Goal: Task Accomplishment & Management: Manage account settings

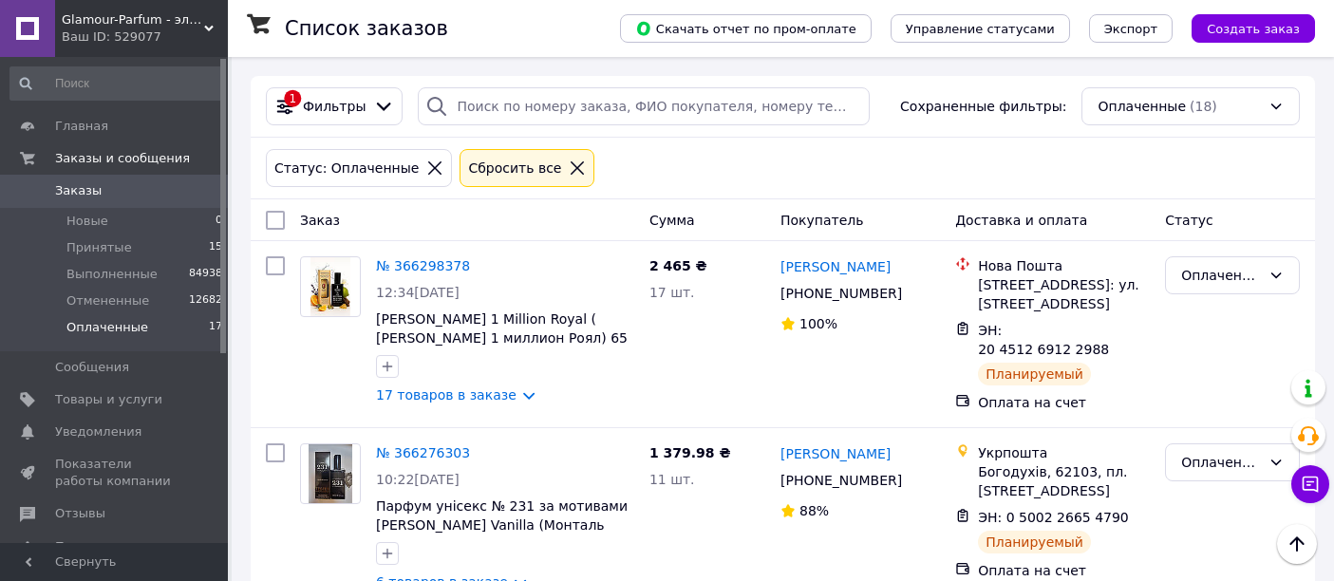
scroll to position [2849, 0]
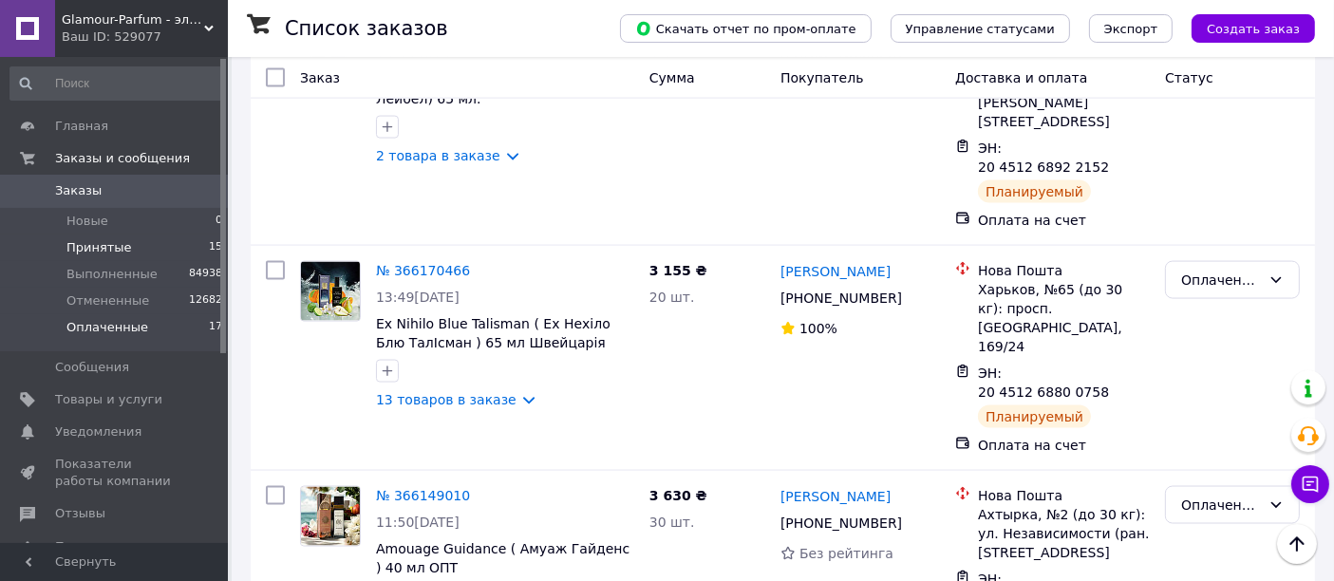
click at [120, 239] on span "Принятые" at bounding box center [99, 247] width 66 height 17
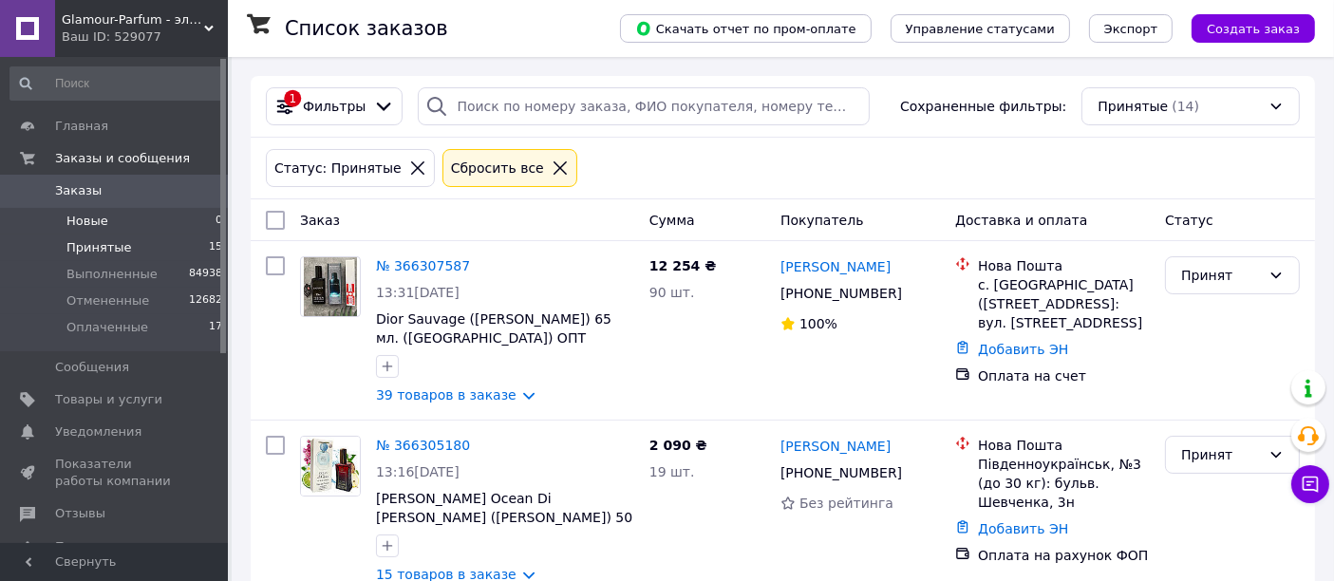
click at [127, 220] on li "Новые 0" at bounding box center [117, 221] width 234 height 27
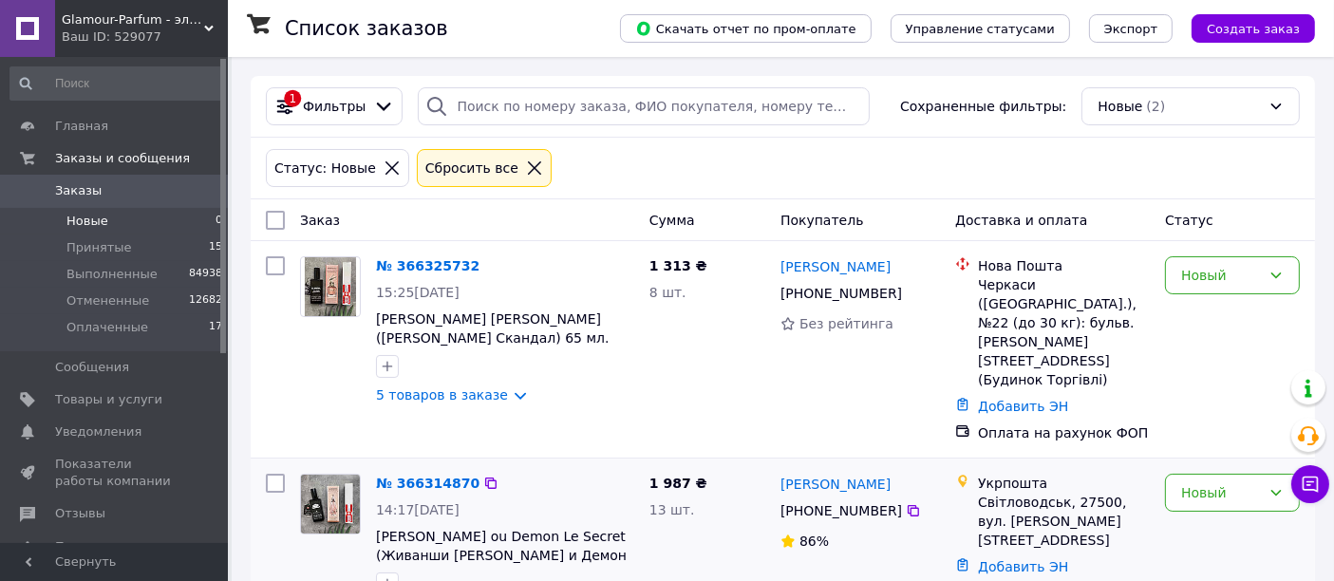
scroll to position [38, 0]
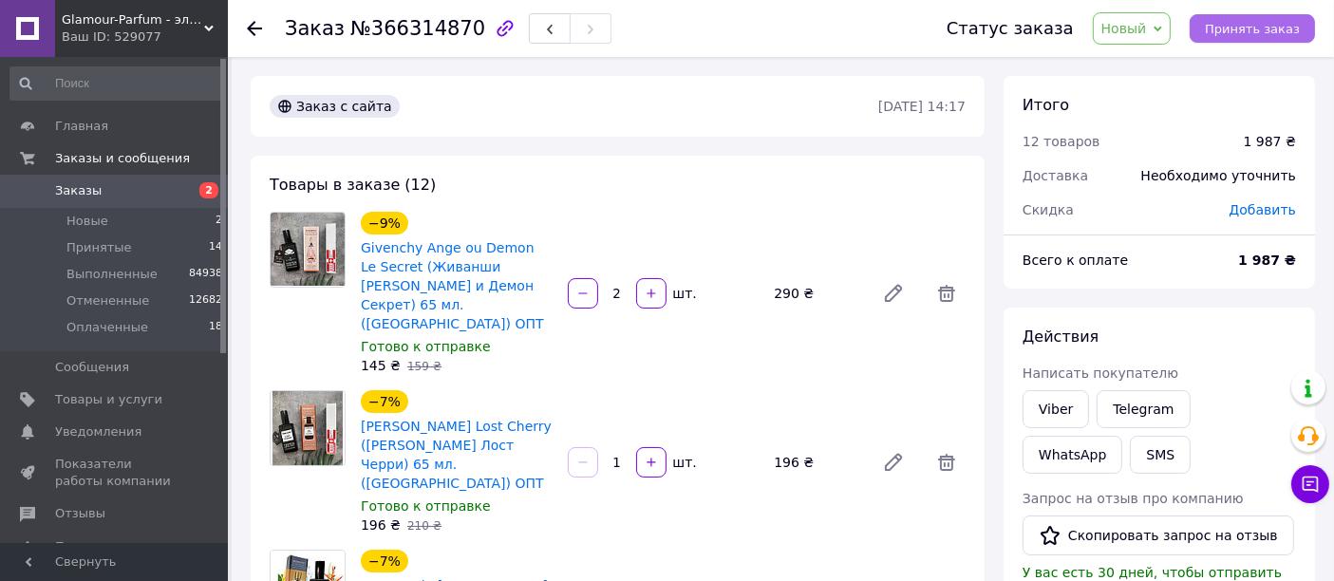
click at [1255, 26] on span "Принять заказ" at bounding box center [1252, 29] width 95 height 14
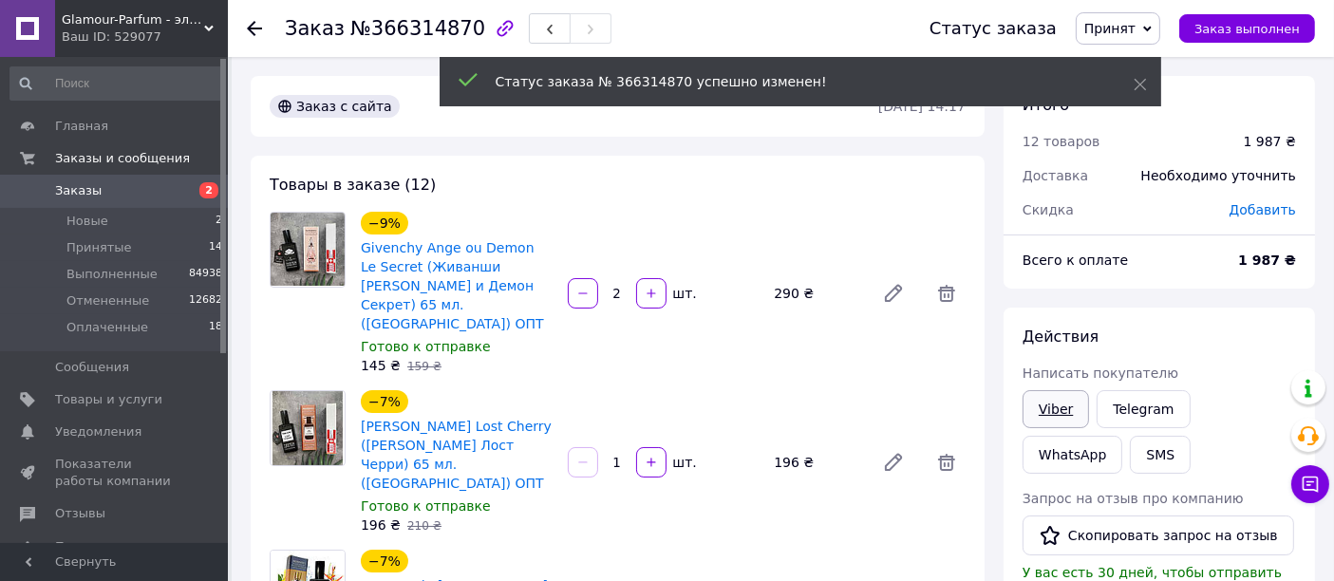
click at [1048, 395] on link "Viber" at bounding box center [1056, 409] width 66 height 38
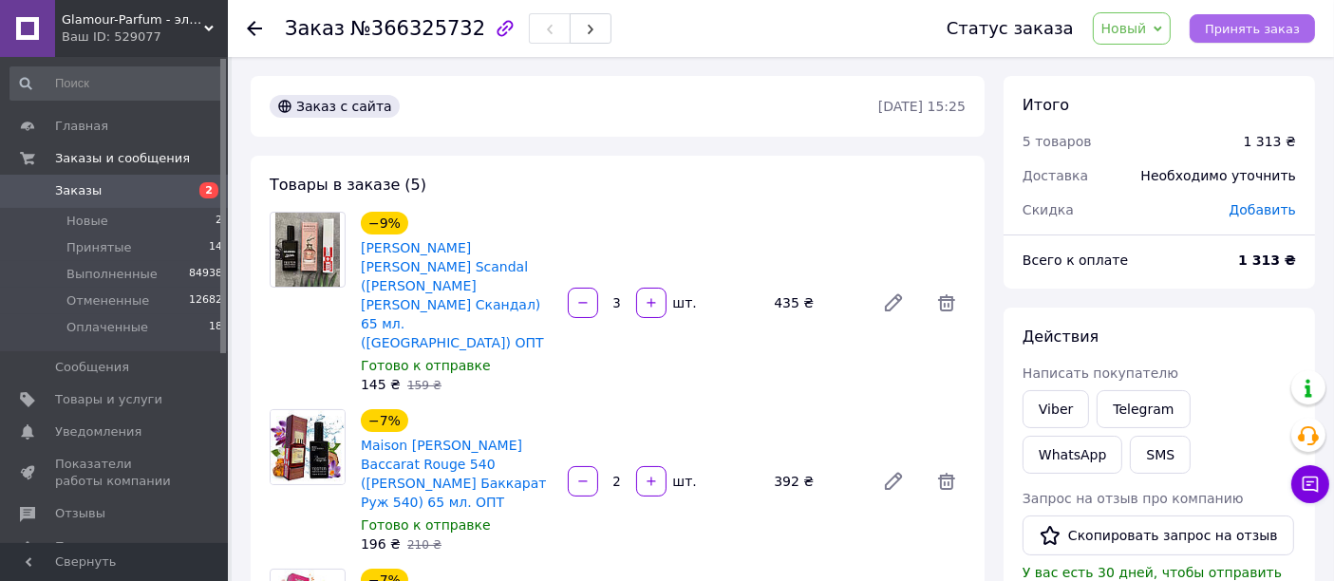
click at [1299, 18] on button "Принять заказ" at bounding box center [1252, 28] width 125 height 28
click at [1061, 399] on link "Viber" at bounding box center [1056, 409] width 66 height 38
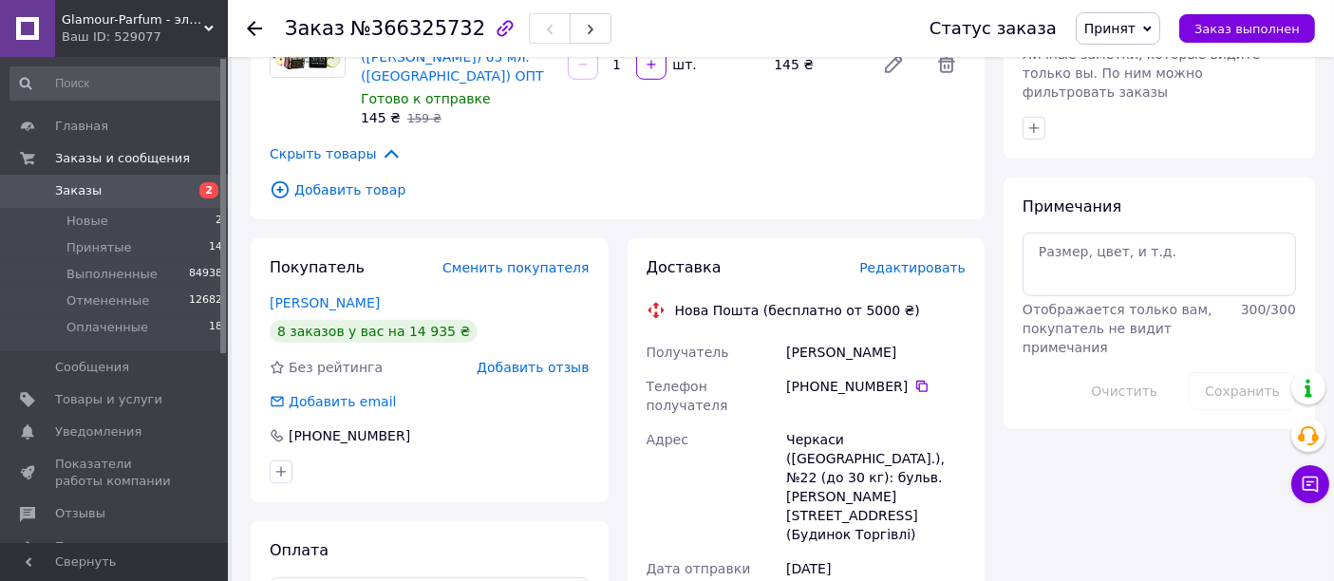
scroll to position [819, 0]
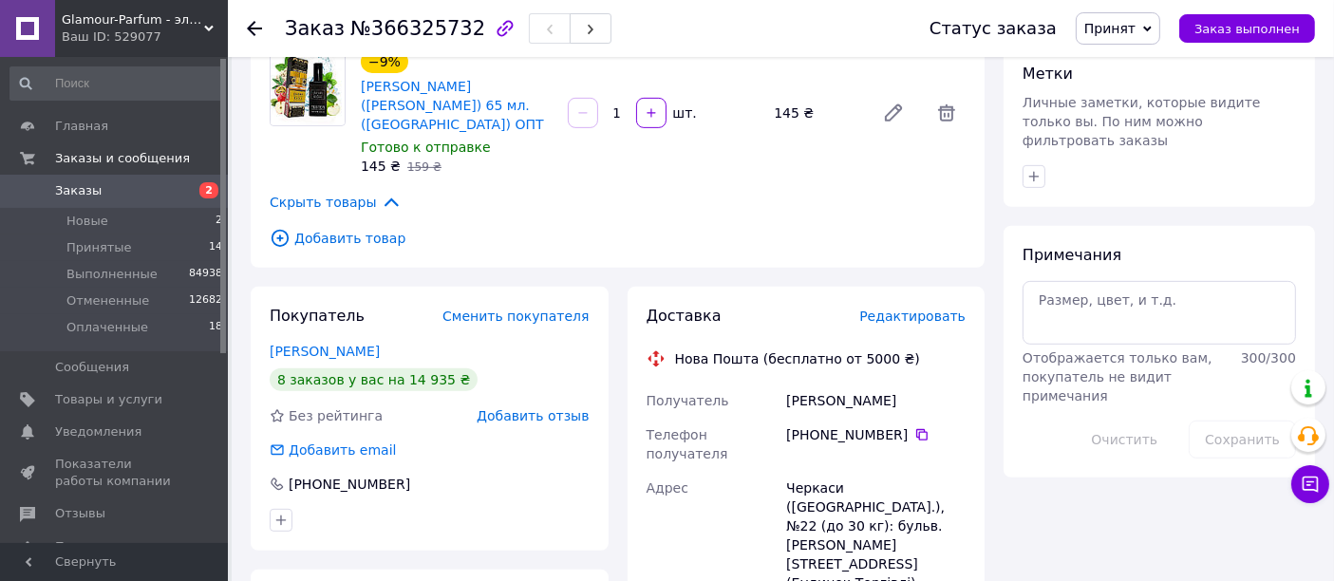
drag, startPoint x: 906, startPoint y: 337, endPoint x: 874, endPoint y: 347, distance: 33.7
click at [914, 427] on icon at bounding box center [921, 434] width 15 height 15
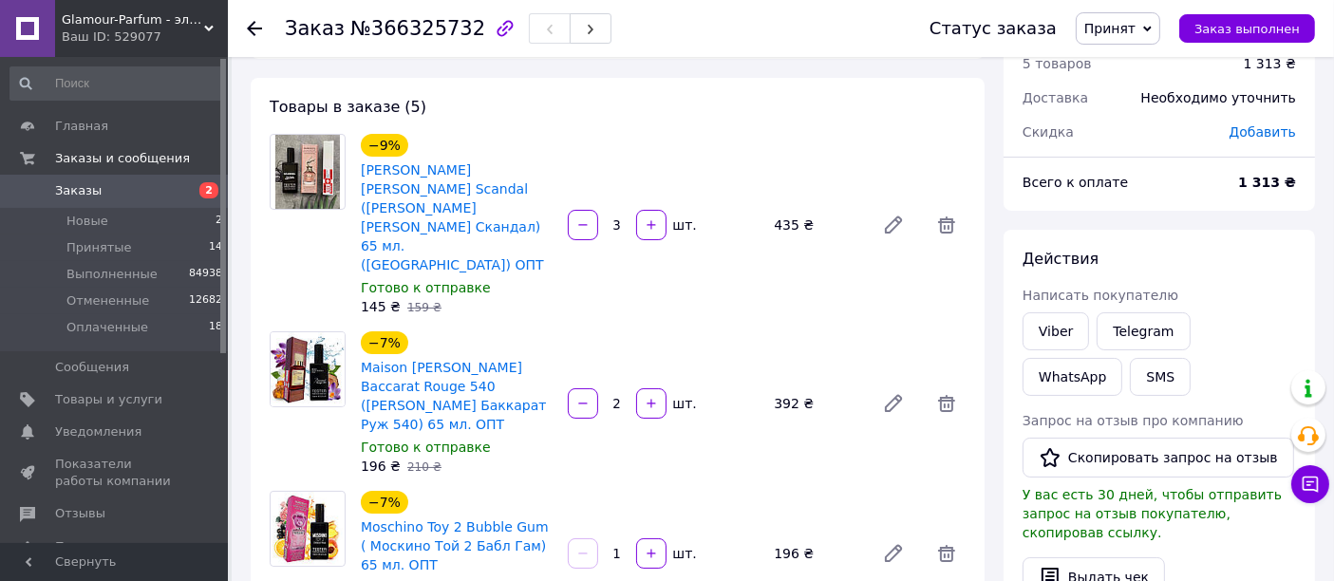
scroll to position [0, 0]
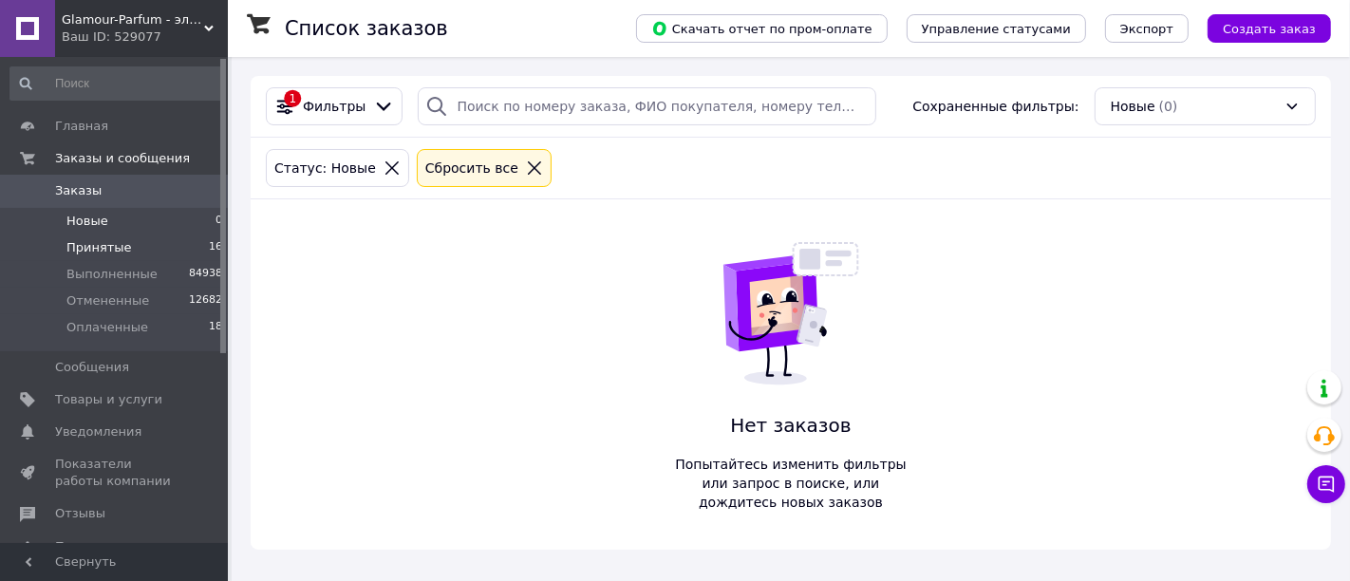
click at [126, 247] on li "Принятые 16" at bounding box center [117, 248] width 234 height 27
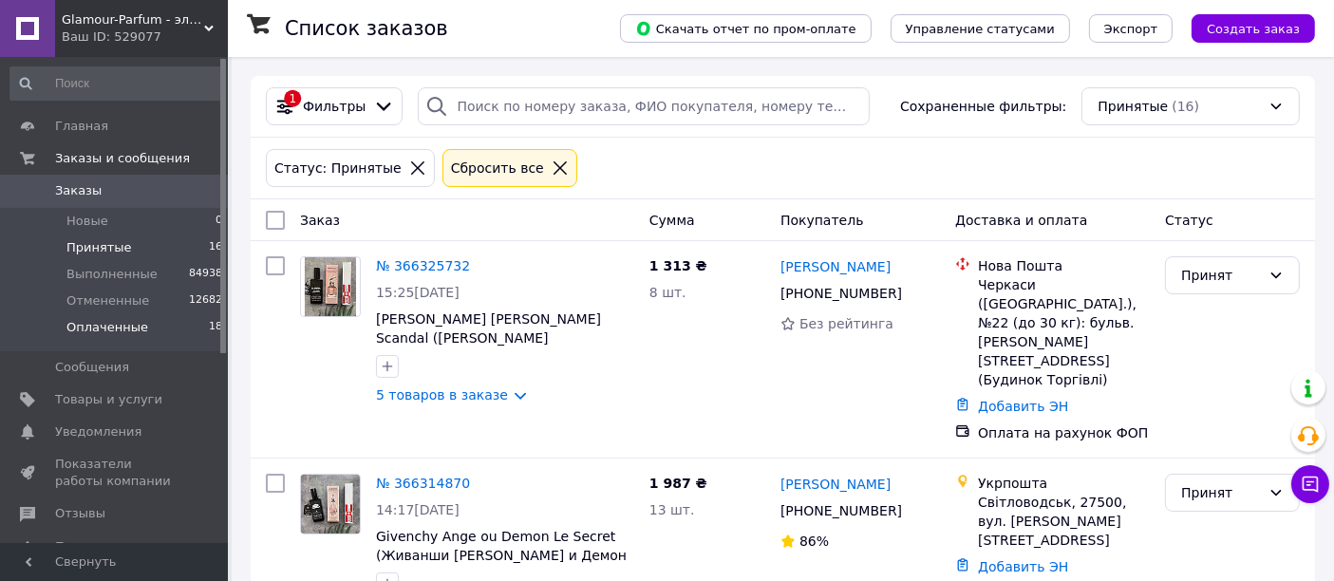
click at [129, 329] on span "Оплаченные" at bounding box center [107, 327] width 82 height 17
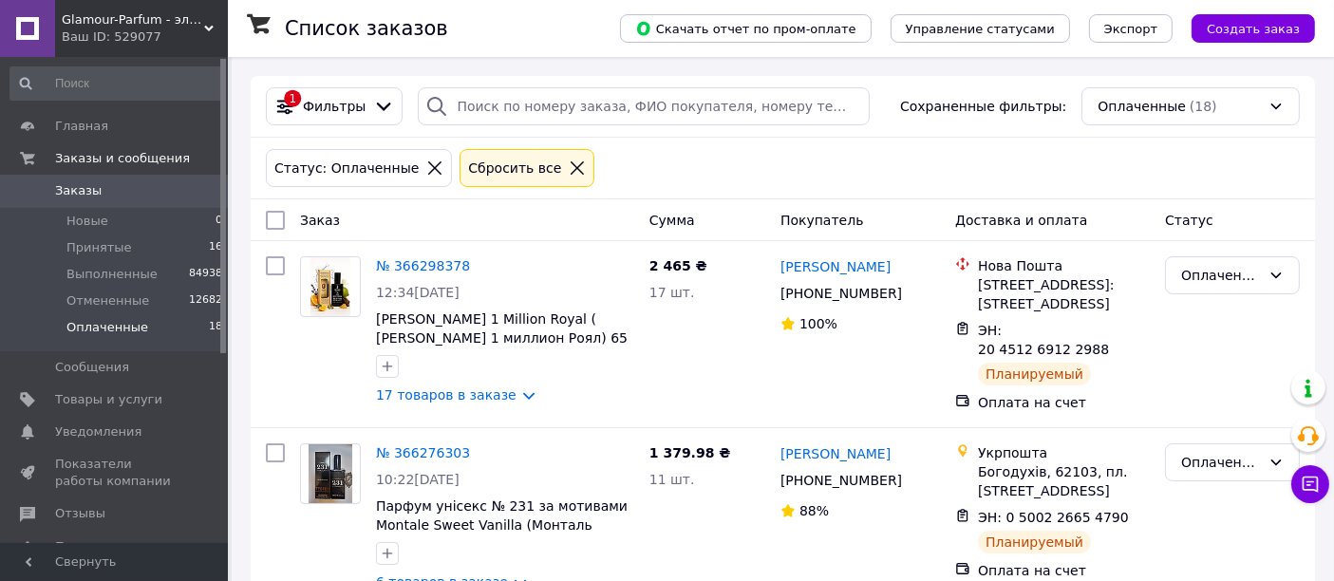
click at [135, 331] on span "Оплаченные" at bounding box center [107, 327] width 82 height 17
click at [147, 332] on li "Оплаченные 18" at bounding box center [117, 332] width 234 height 36
click at [144, 329] on li "Оплаченные 18" at bounding box center [117, 332] width 234 height 36
click at [146, 218] on li "Новые 0" at bounding box center [117, 221] width 234 height 27
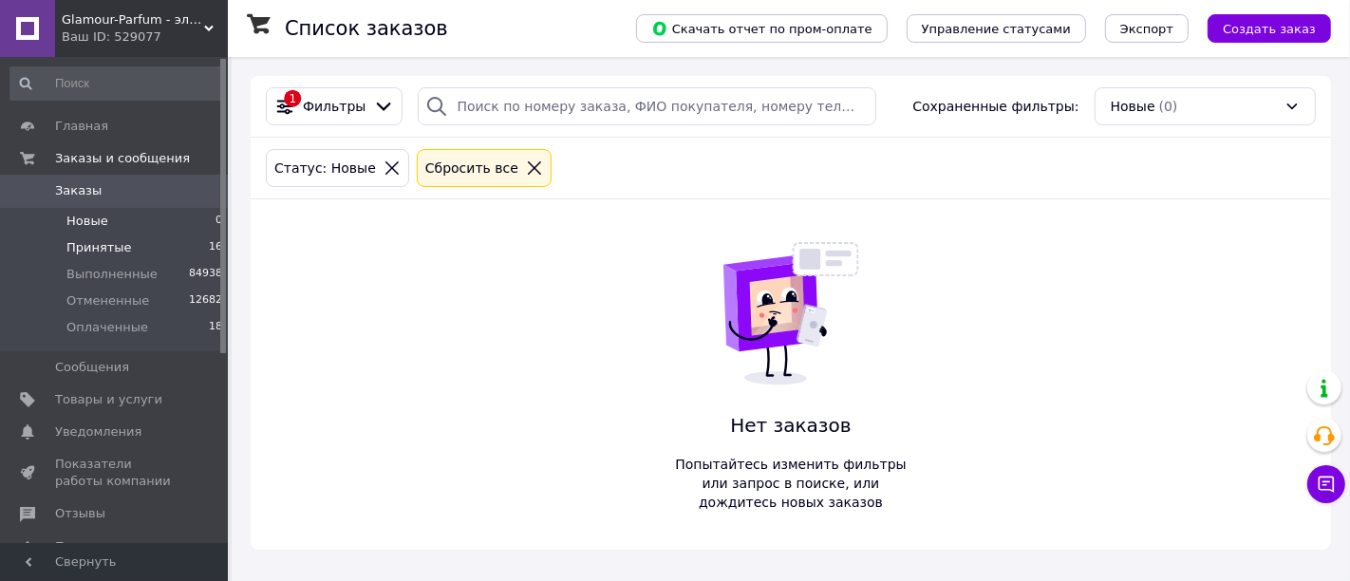
click at [146, 254] on li "Принятые 16" at bounding box center [117, 248] width 234 height 27
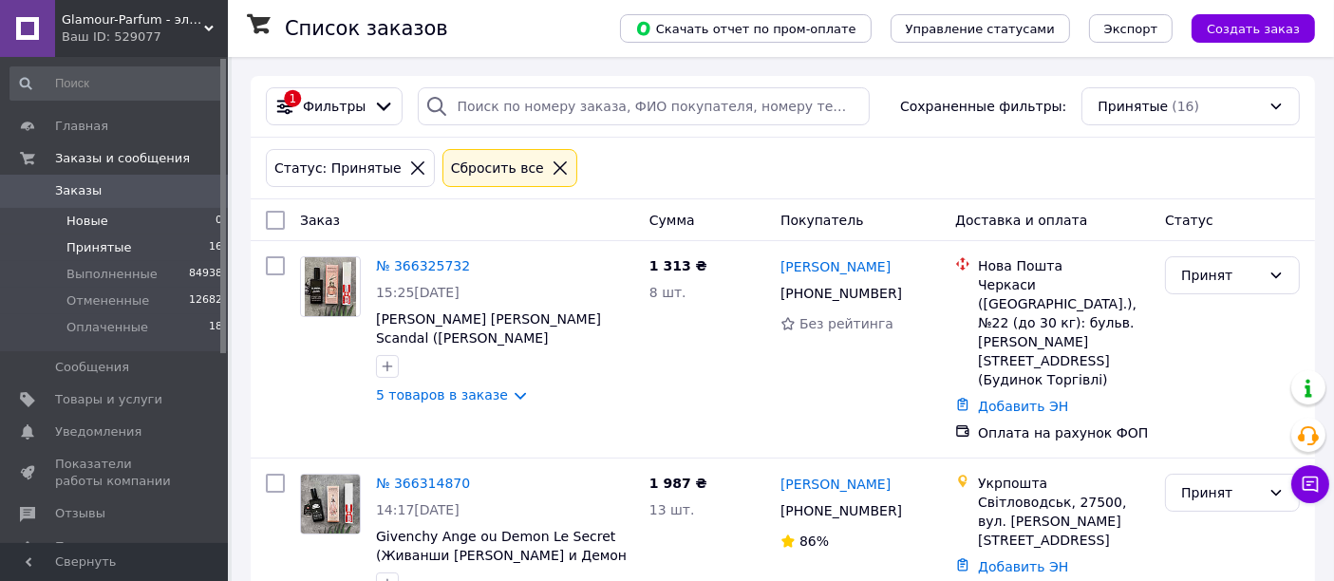
click at [133, 217] on li "Новые 0" at bounding box center [117, 221] width 234 height 27
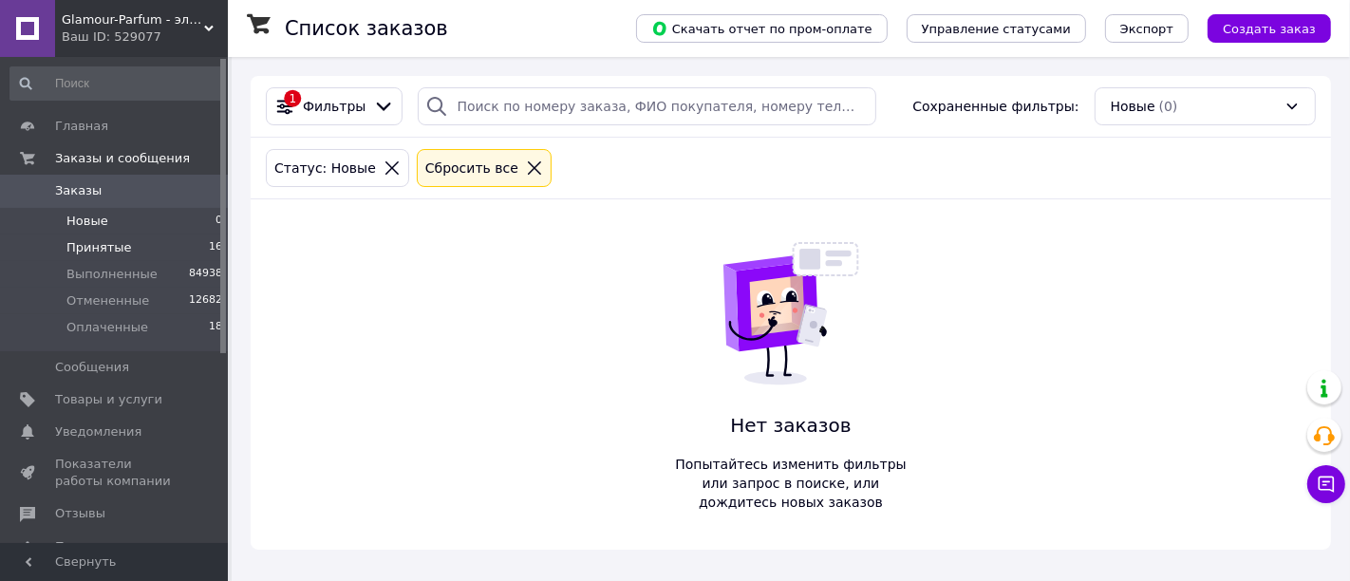
click at [149, 249] on li "Принятые 16" at bounding box center [117, 248] width 234 height 27
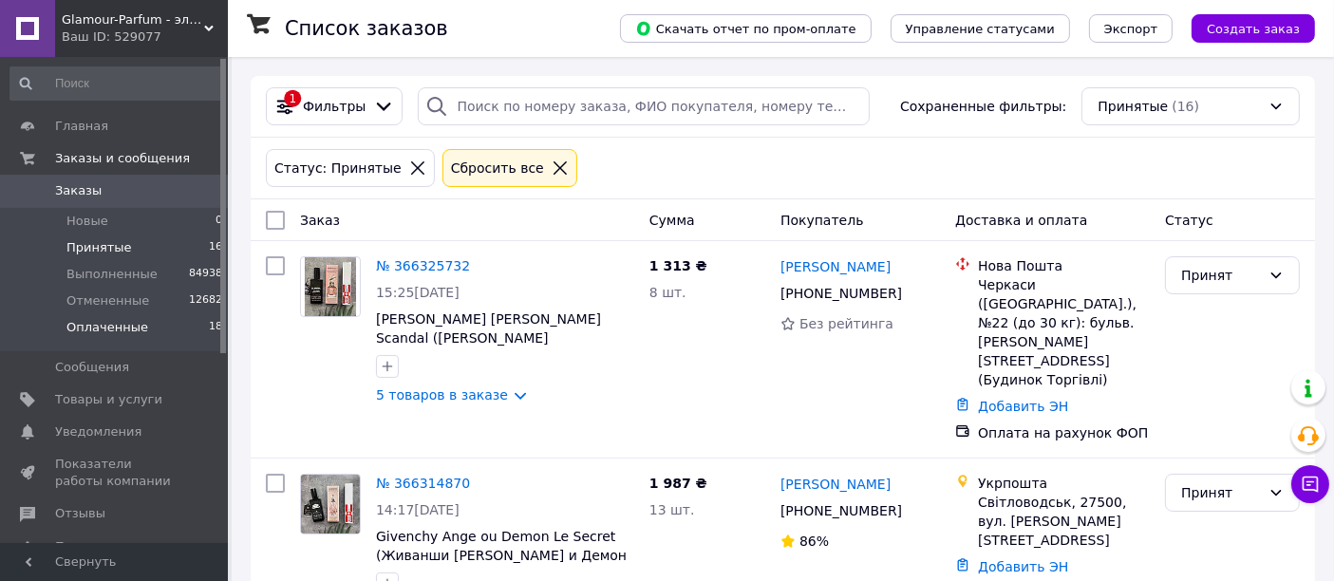
click at [157, 329] on li "Оплаченные 18" at bounding box center [117, 332] width 234 height 36
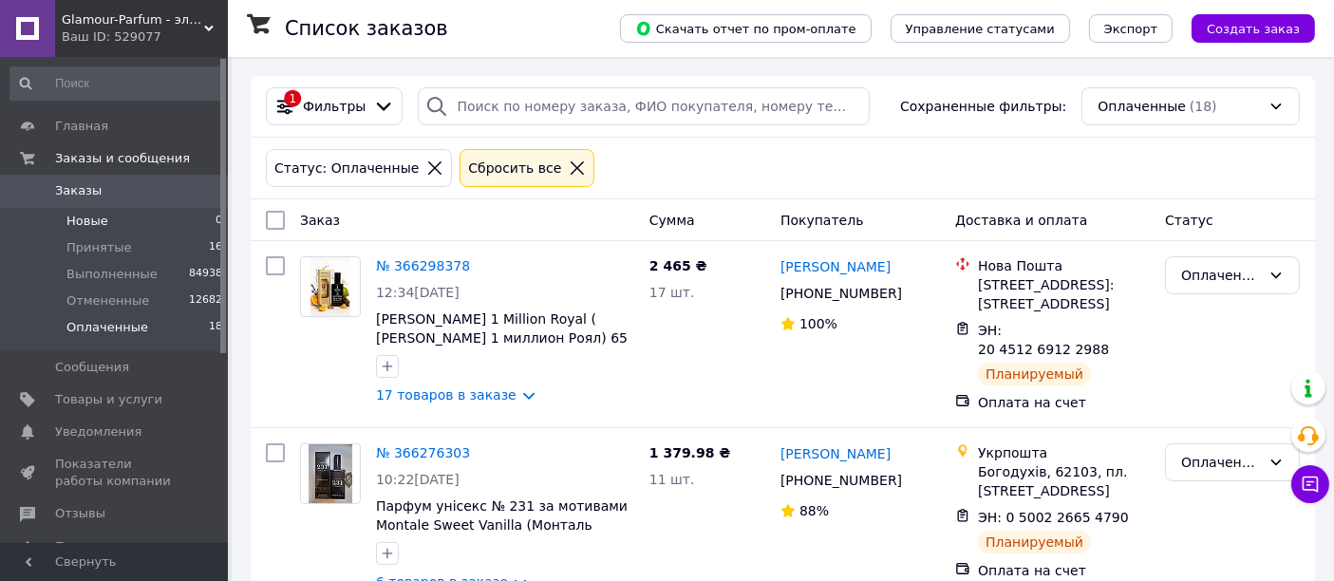
click at [109, 221] on li "Новые 0" at bounding box center [117, 221] width 234 height 27
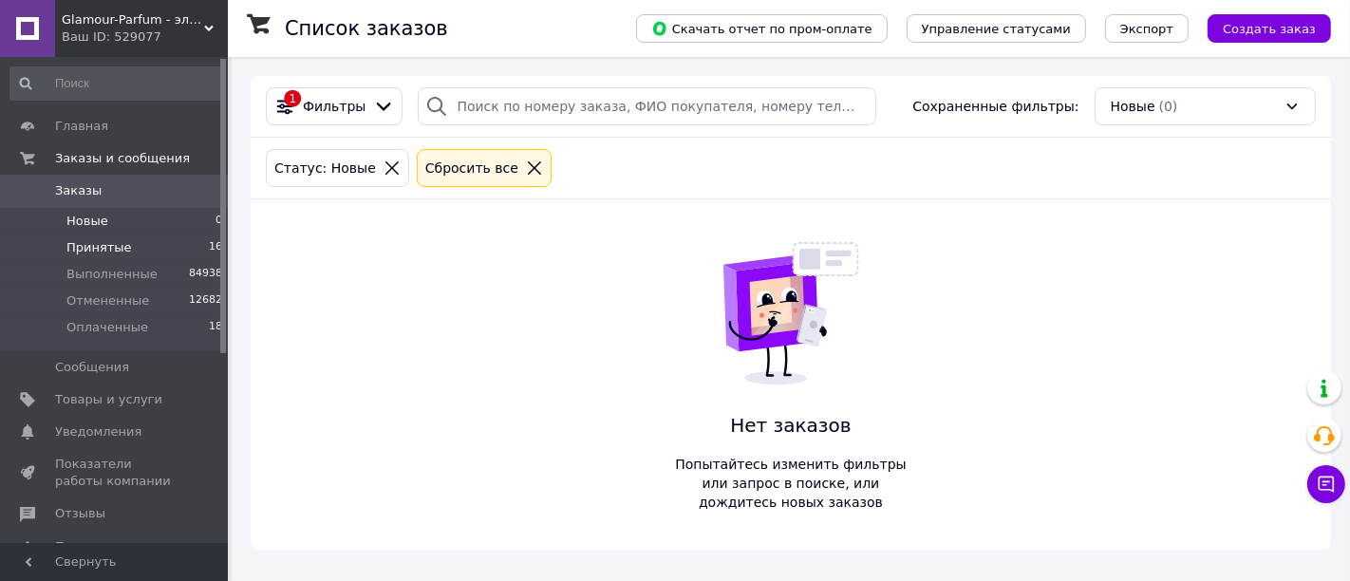
click at [190, 241] on li "Принятые 16" at bounding box center [117, 248] width 234 height 27
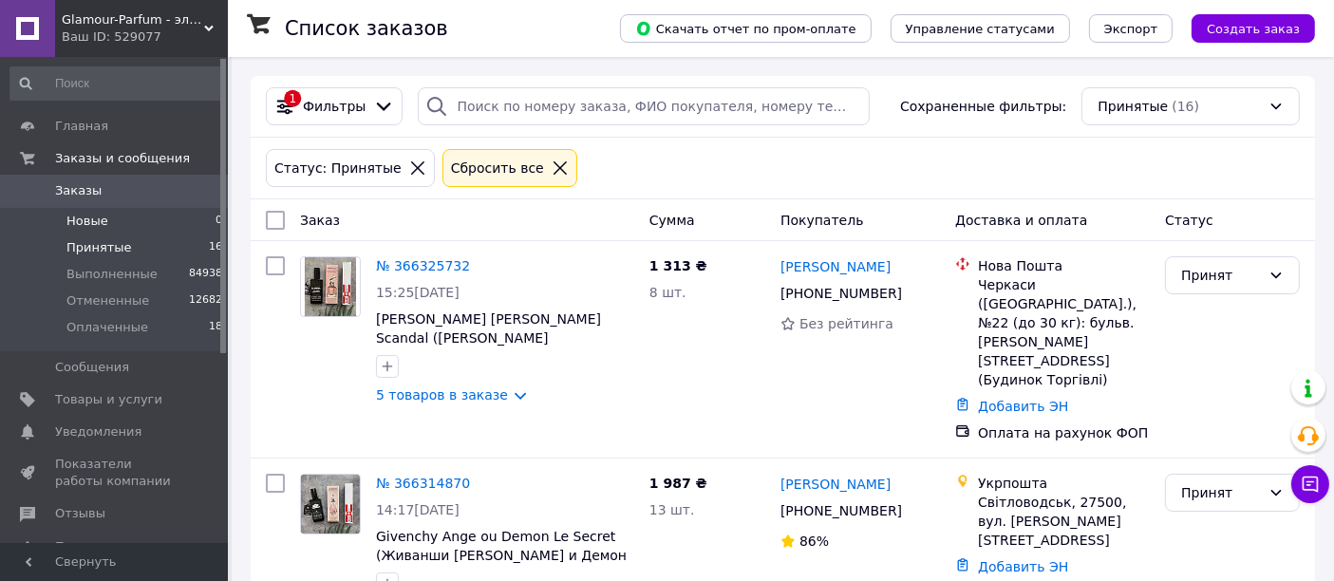
click at [119, 227] on li "Новые 0" at bounding box center [117, 221] width 234 height 27
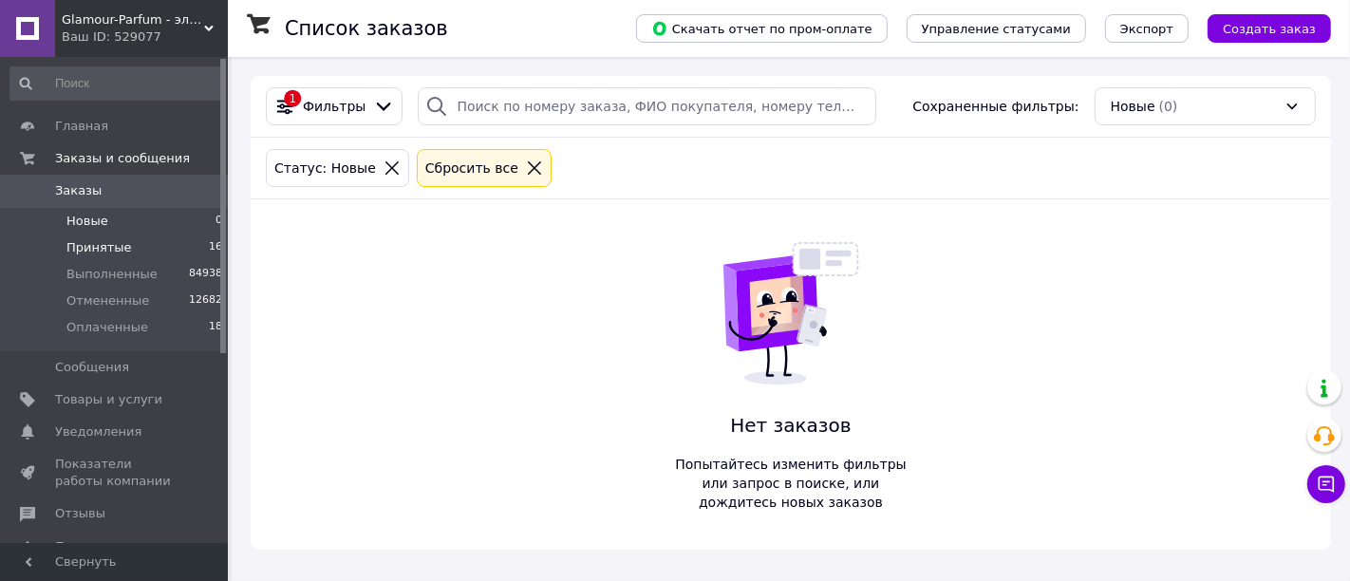
click at [123, 251] on li "Принятые 16" at bounding box center [117, 248] width 234 height 27
